Goal: Ask a question

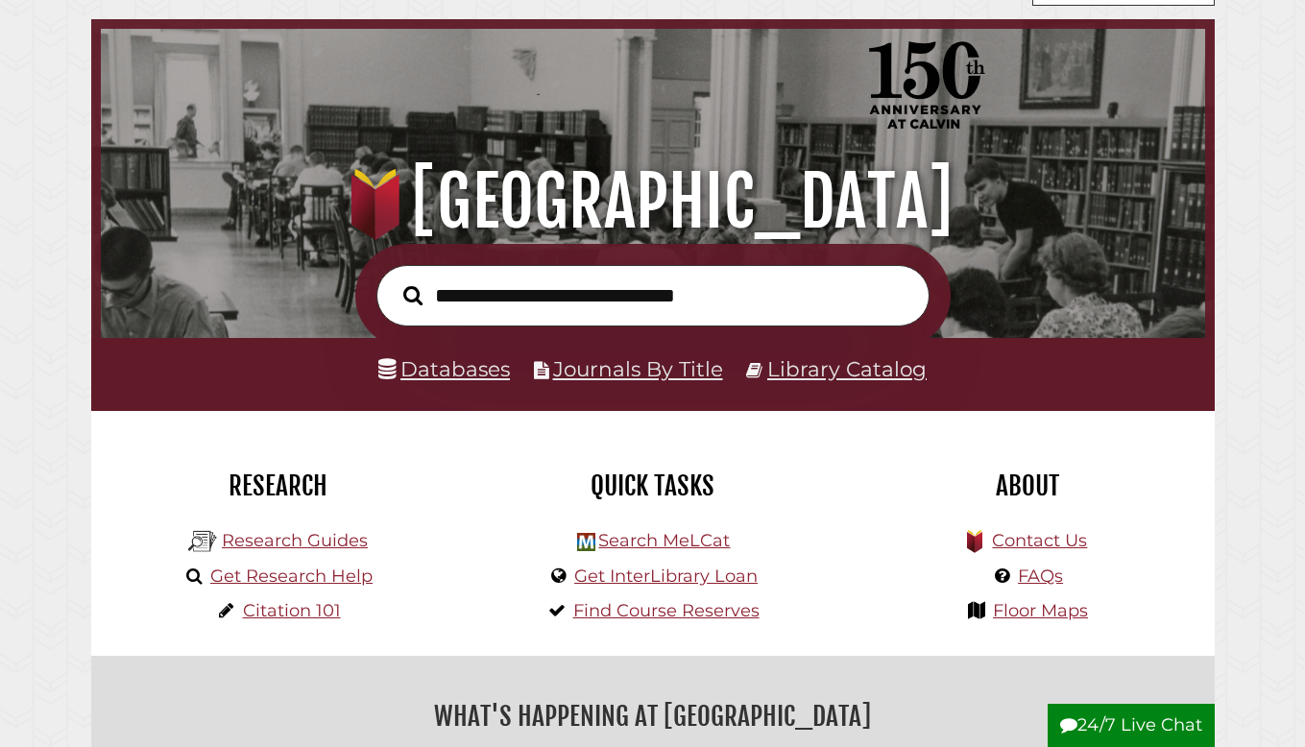
scroll to position [80, 0]
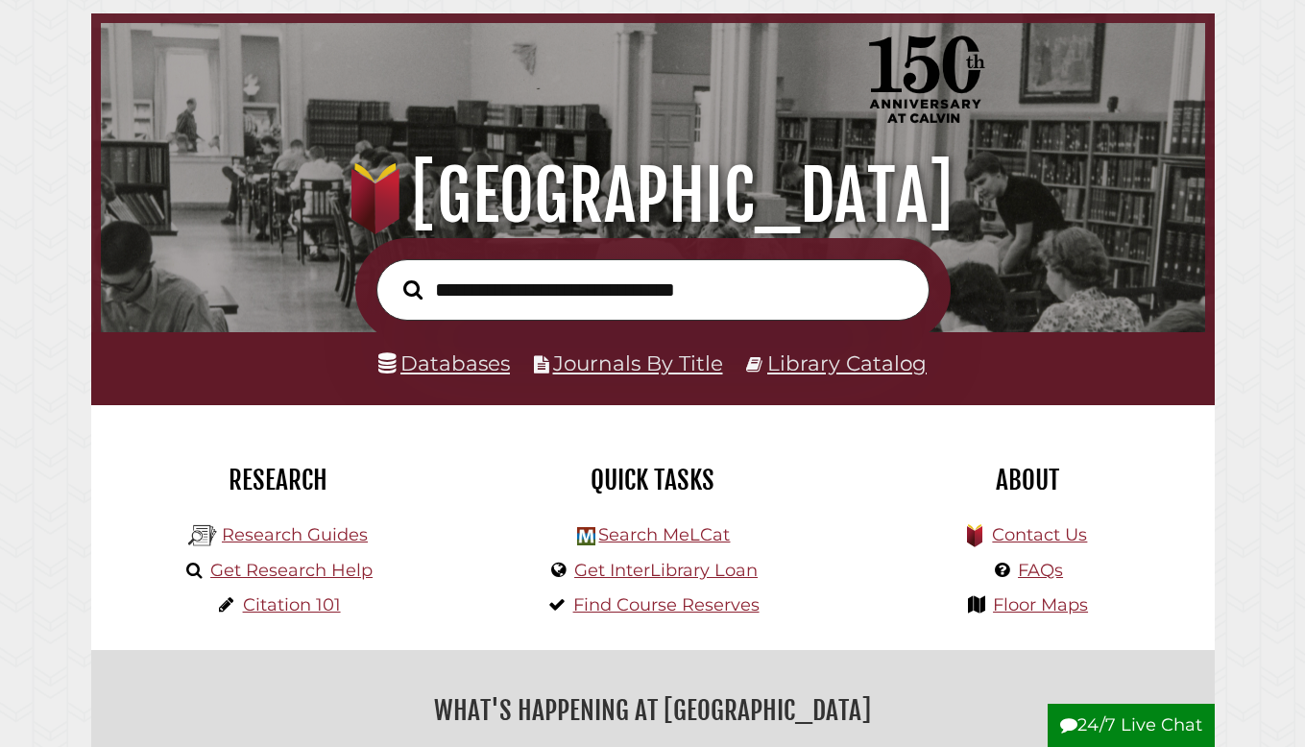
click at [463, 296] on input "text" at bounding box center [652, 290] width 553 height 62
type input "**********"
click at [436, 368] on link "Databases" at bounding box center [444, 362] width 132 height 25
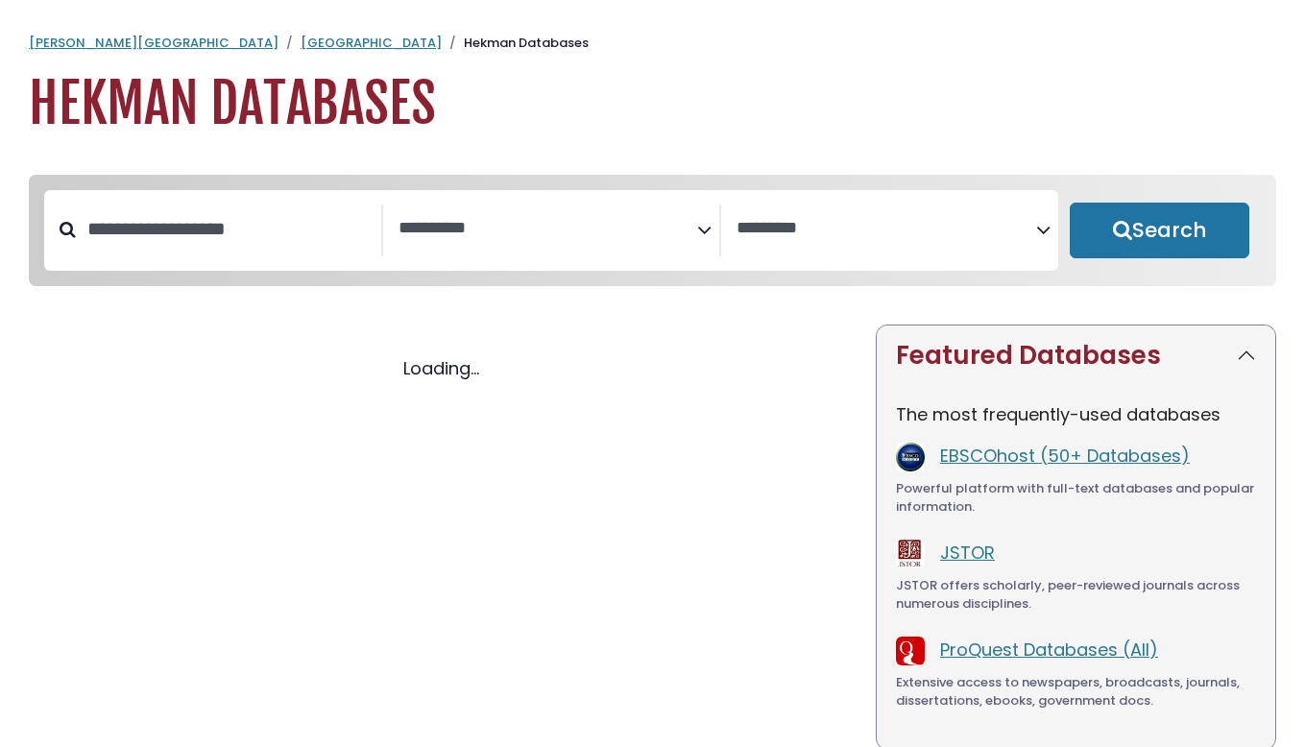
select select "Database Subject Filter"
select select "Database Vendors Filter"
select select "Database Subject Filter"
select select "Database Vendors Filter"
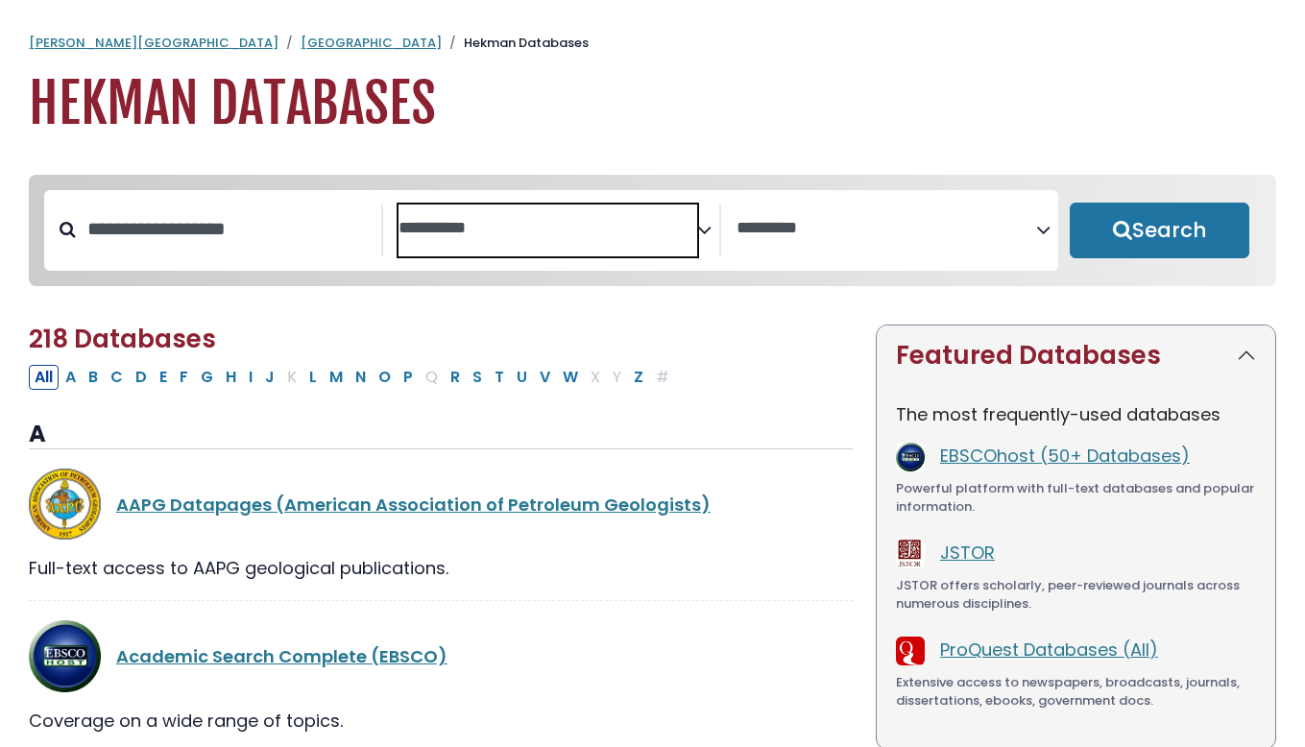
click at [469, 227] on textarea "Search" at bounding box center [548, 229] width 300 height 20
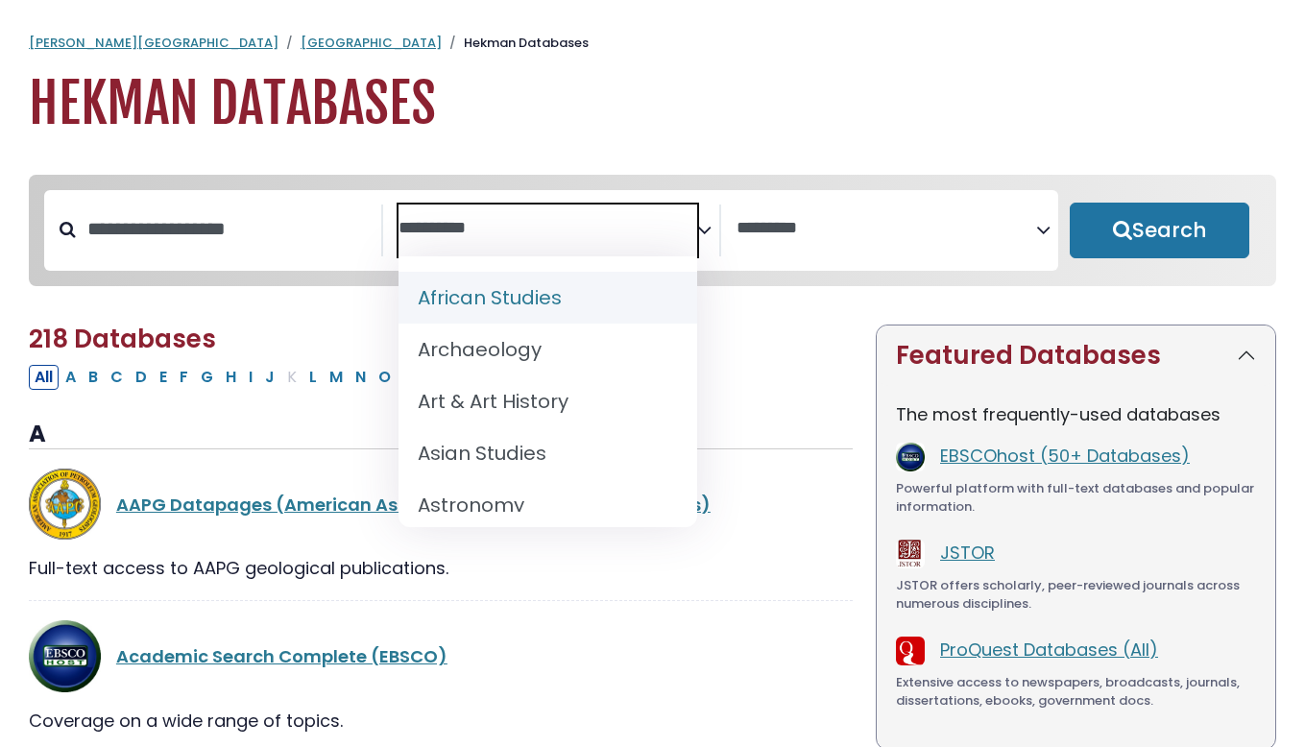
click at [626, 122] on h1 "Hekman Databases" at bounding box center [652, 104] width 1247 height 64
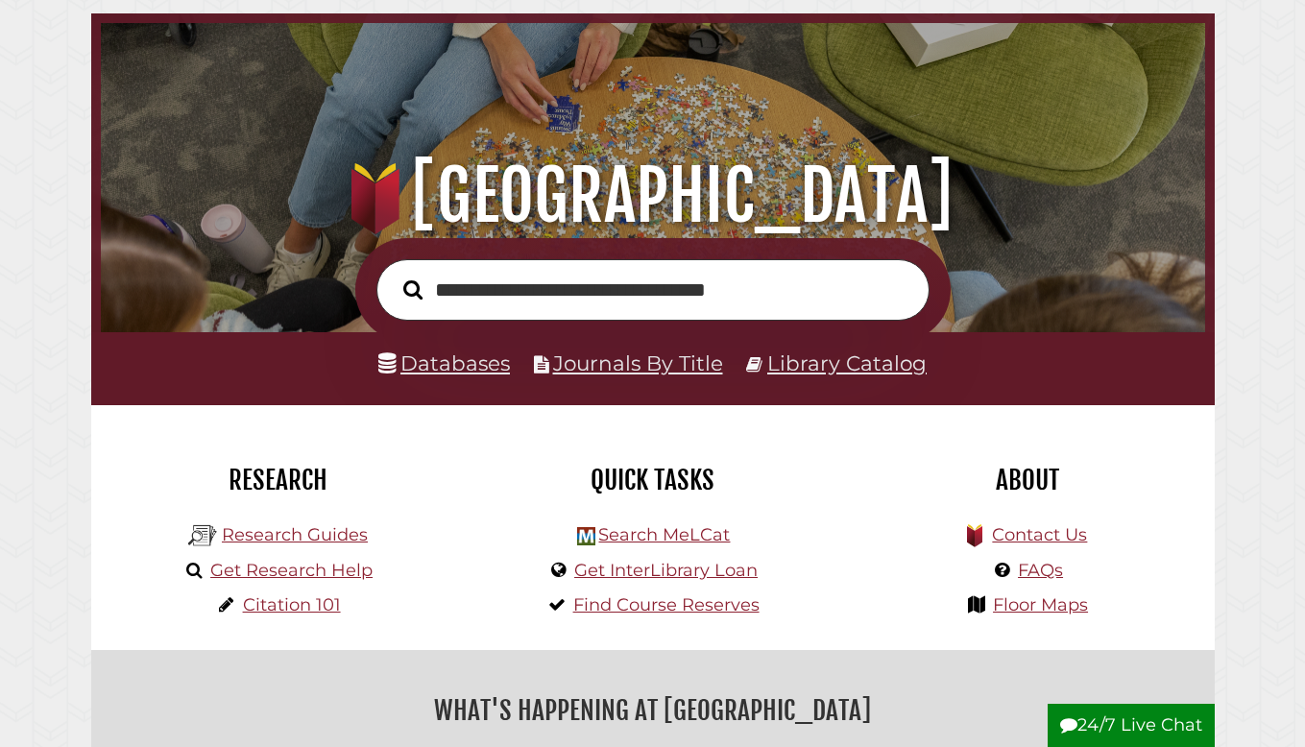
scroll to position [365, 1094]
click at [814, 297] on input "**********" at bounding box center [652, 290] width 553 height 62
click at [394, 275] on button "Search" at bounding box center [413, 290] width 38 height 30
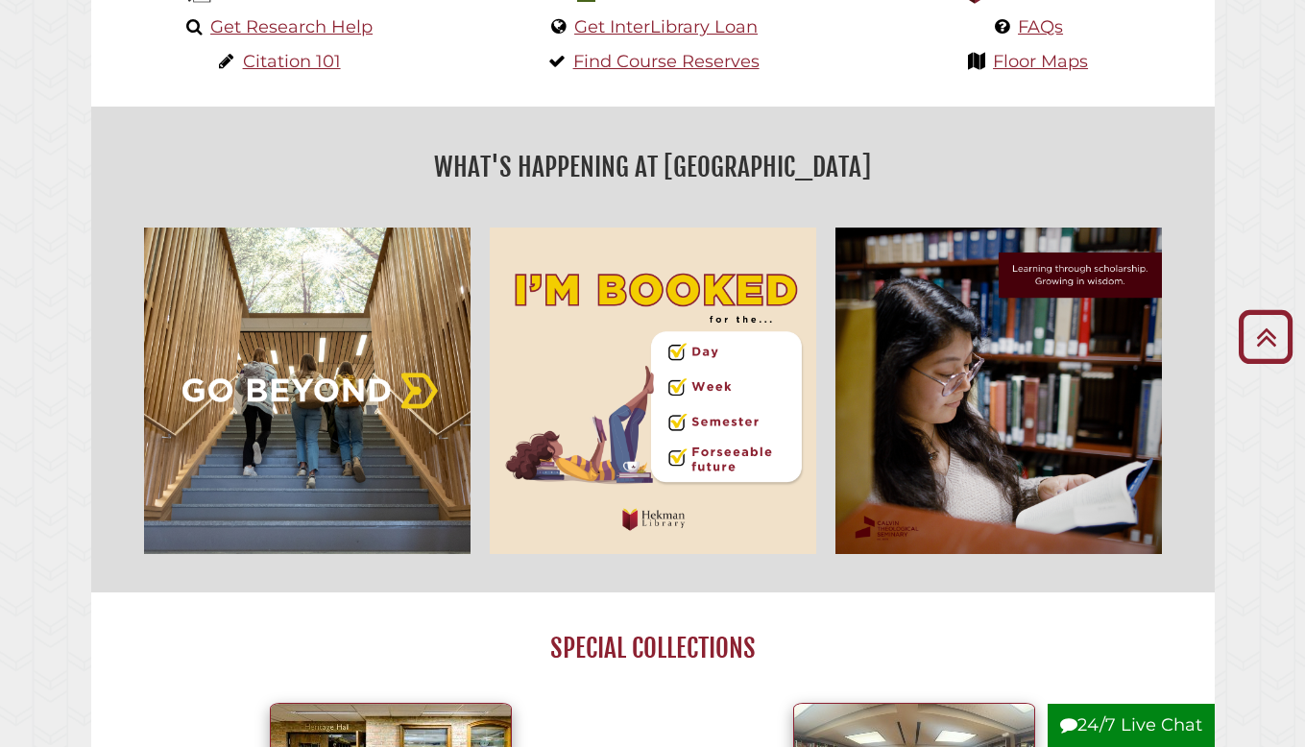
scroll to position [634, 0]
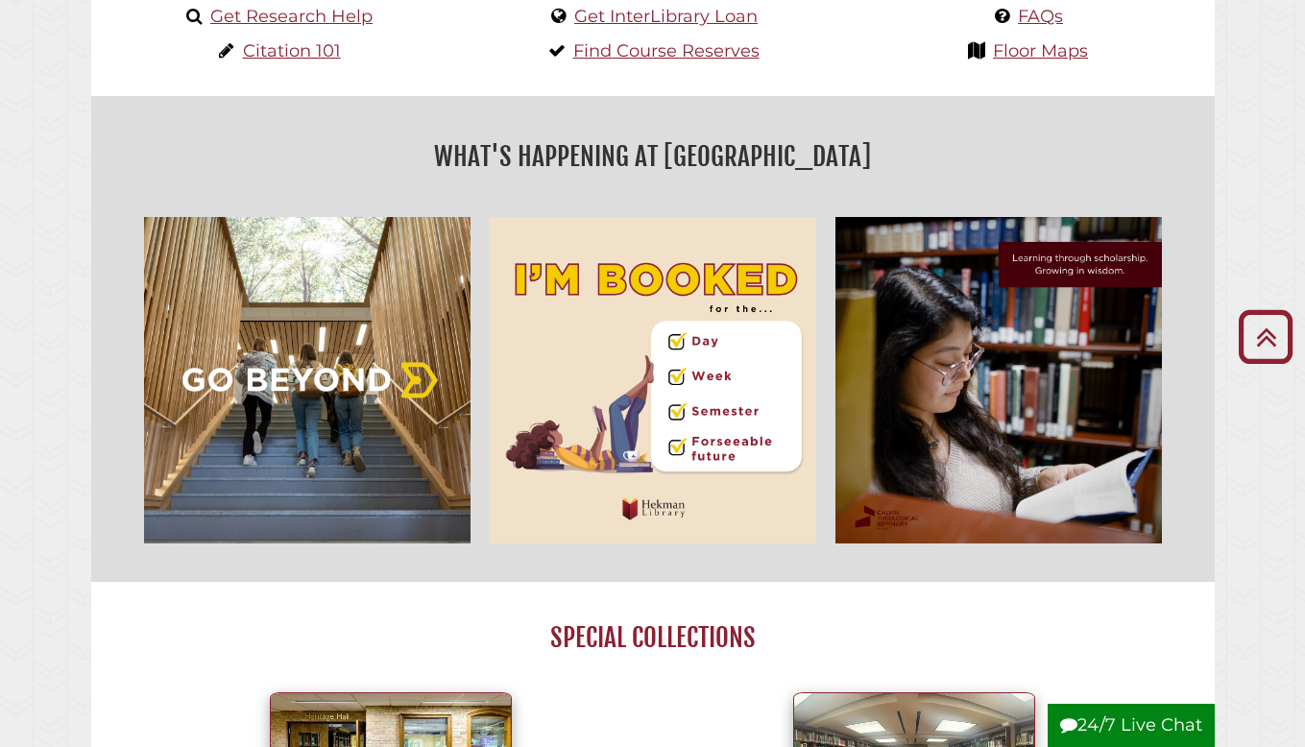
click at [1124, 724] on button "24/7 Live Chat" at bounding box center [1130, 726] width 167 height 44
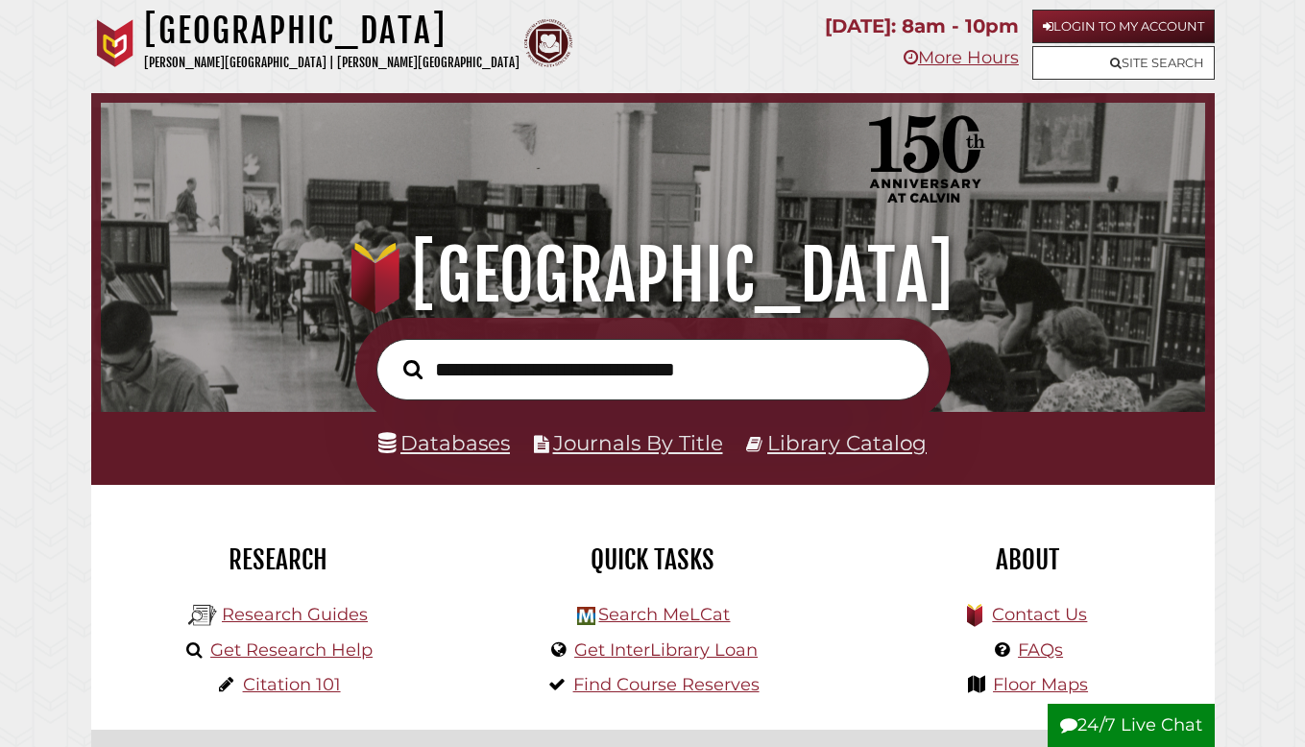
scroll to position [365, 1094]
